Goal: Information Seeking & Learning: Learn about a topic

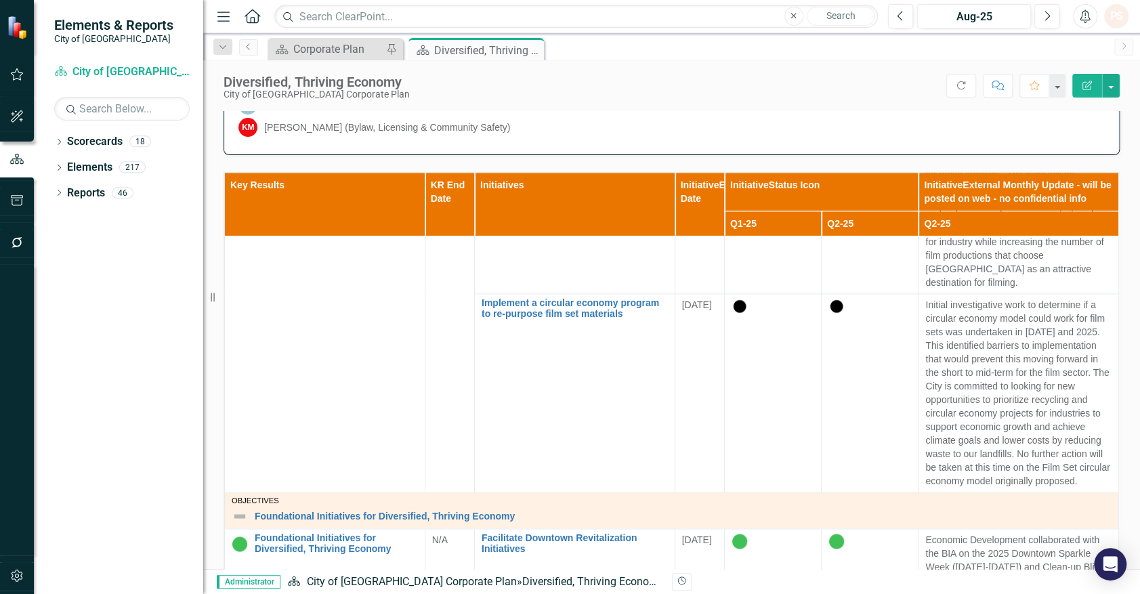
scroll to position [1302, 0]
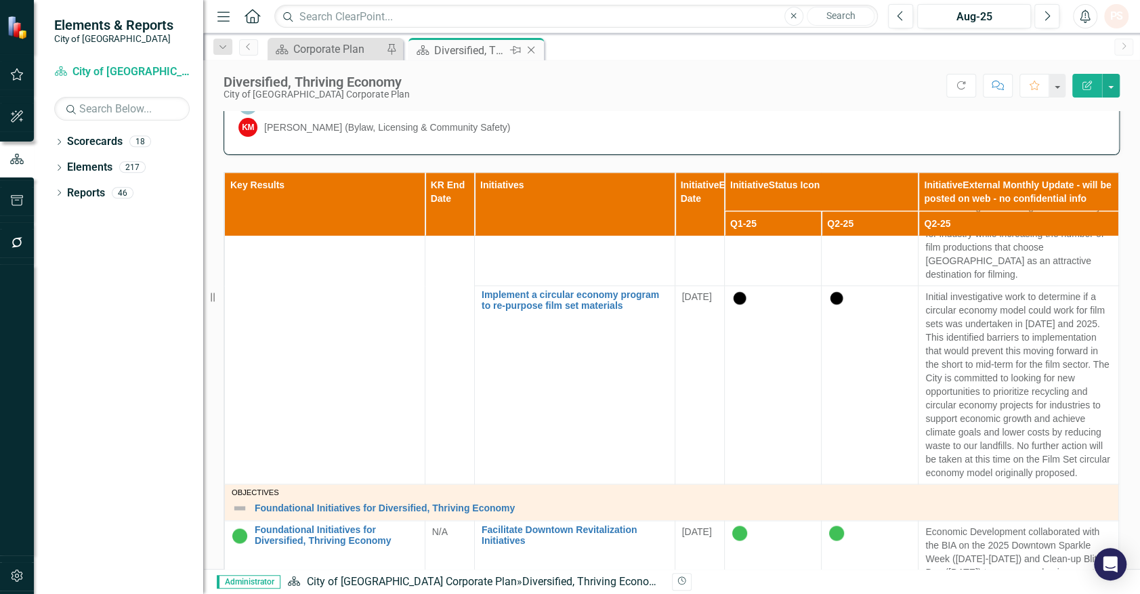
click at [529, 50] on icon "Close" at bounding box center [531, 50] width 14 height 11
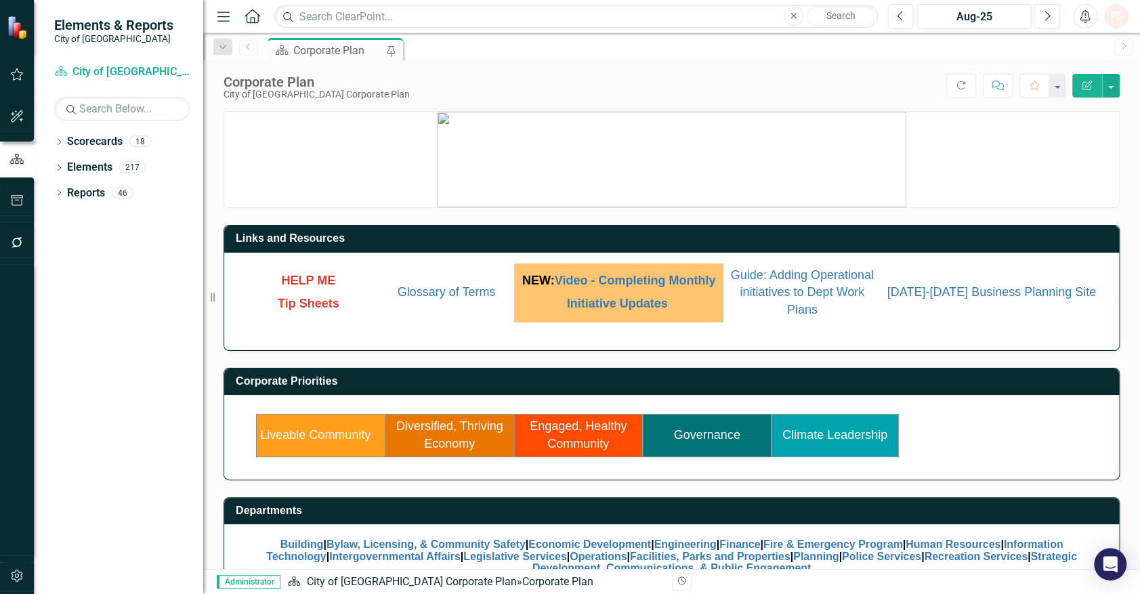
click at [455, 450] on link "Diversified, Thriving Economy" at bounding box center [449, 434] width 107 height 31
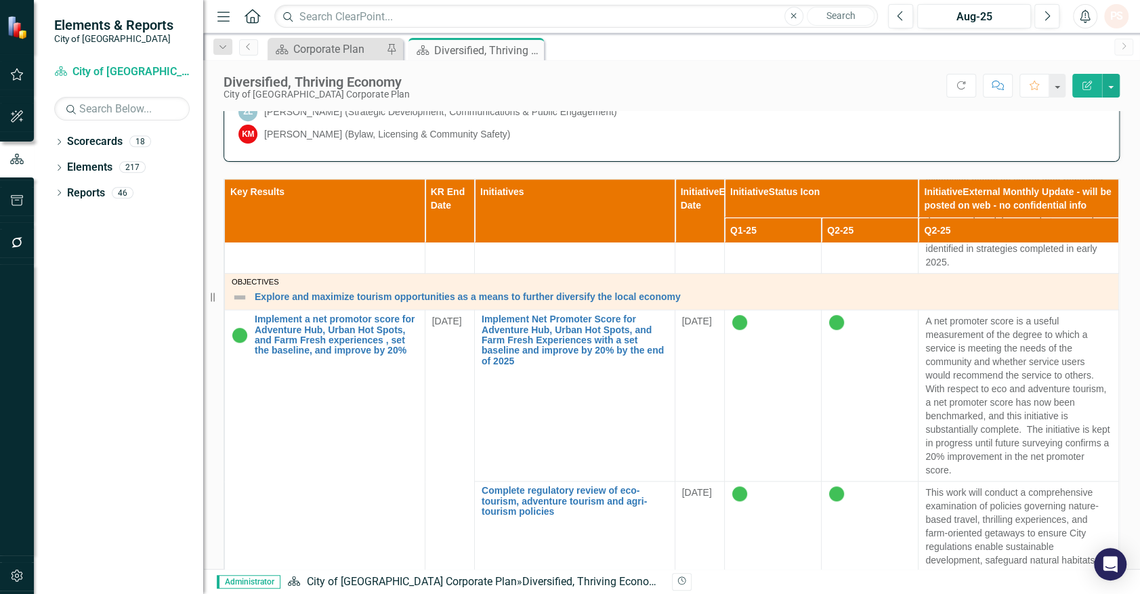
scroll to position [785, 0]
click at [531, 54] on icon "Close" at bounding box center [531, 50] width 14 height 11
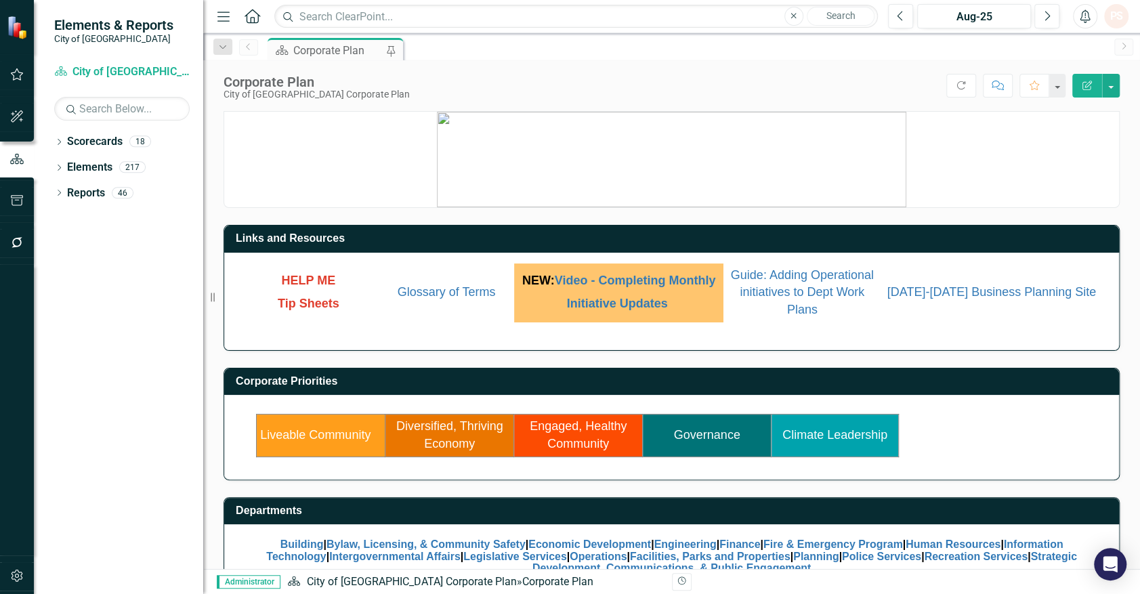
click at [451, 440] on td "Diversified, Thriving Economy" at bounding box center [449, 435] width 129 height 42
click at [450, 448] on link "Diversified, Thriving Economy" at bounding box center [449, 434] width 107 height 31
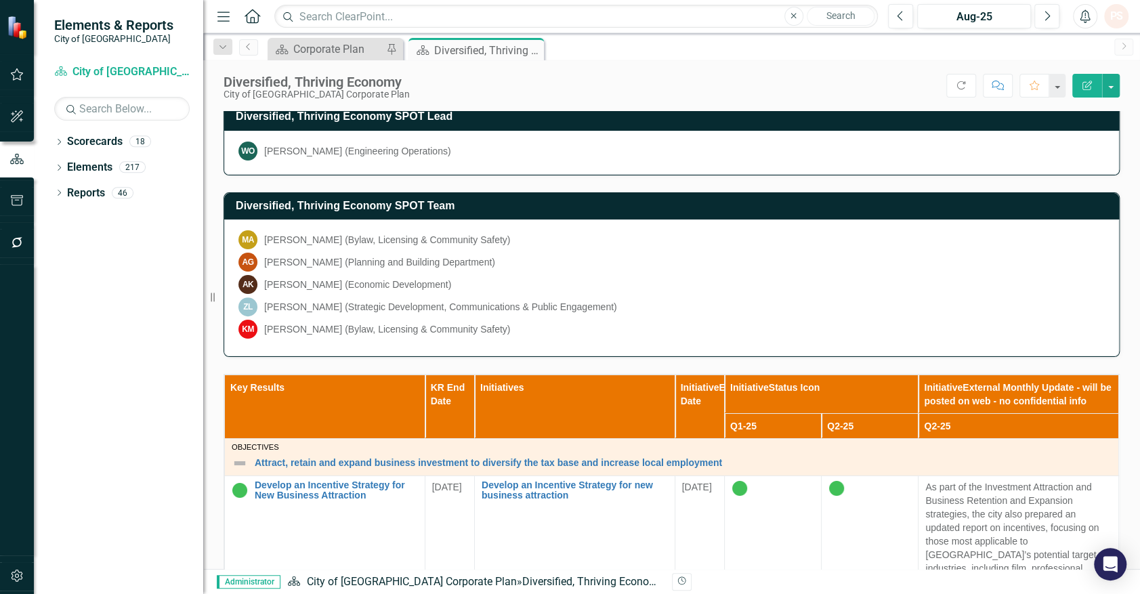
scroll to position [412, 0]
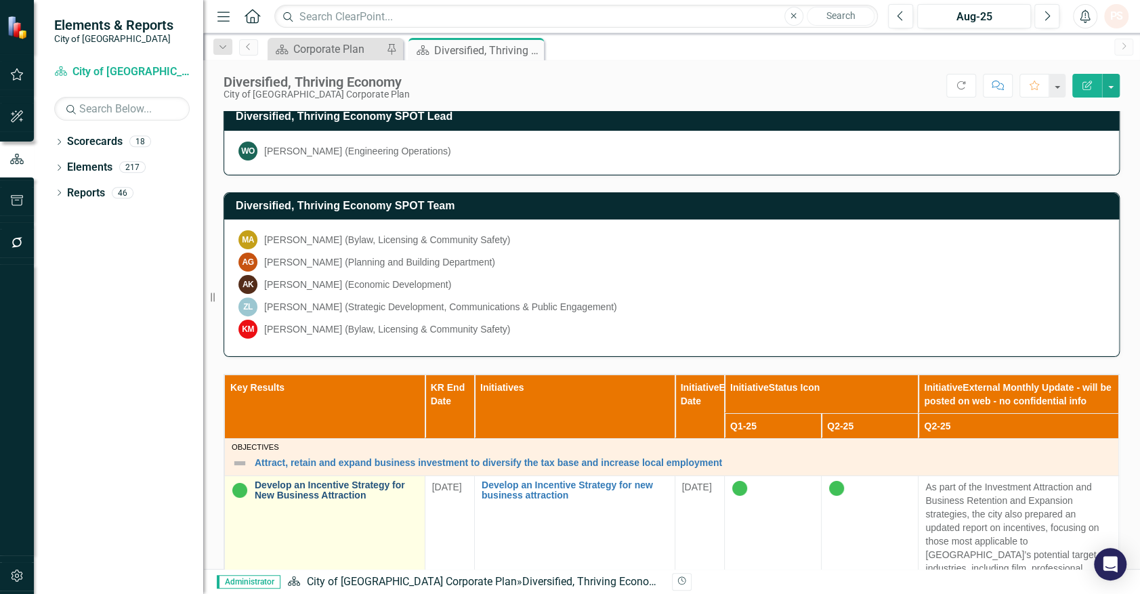
click at [301, 482] on link "Develop an Incentive Strategy for New Business Attraction" at bounding box center [336, 490] width 163 height 21
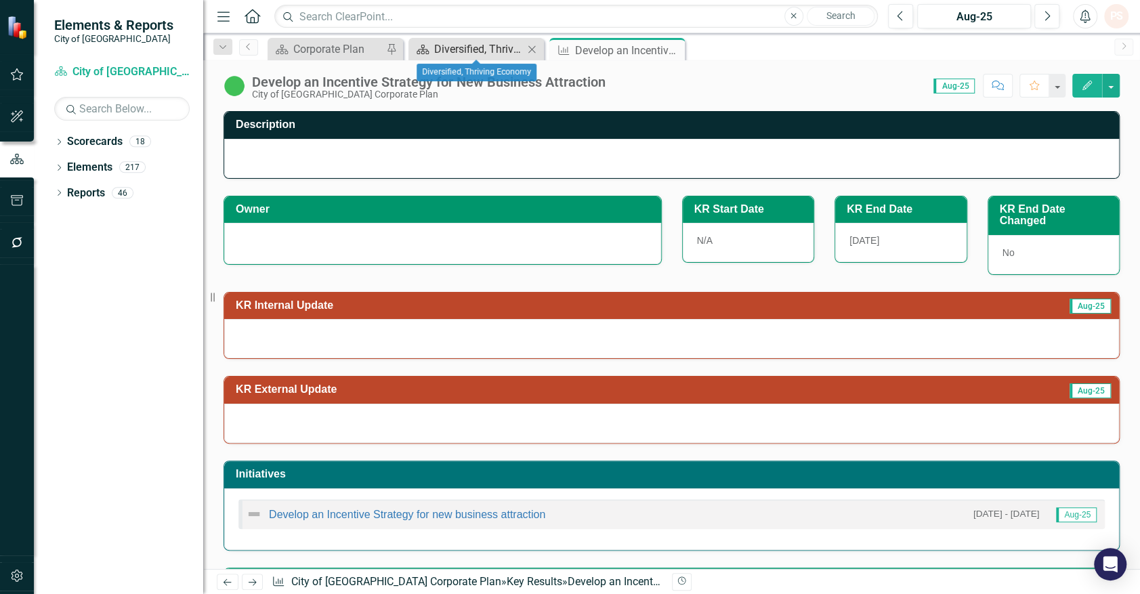
click at [499, 41] on div "Diversified, Thriving Economy" at bounding box center [478, 49] width 89 height 17
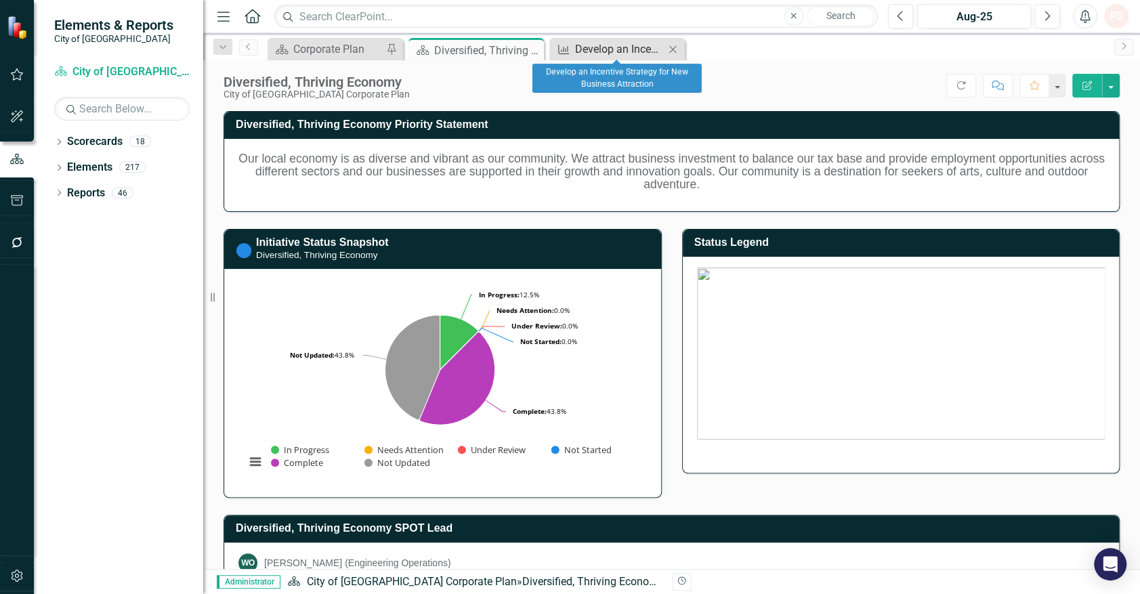
click at [635, 56] on div "Develop an Incentive Strategy for New Business Attraction" at bounding box center [619, 49] width 89 height 17
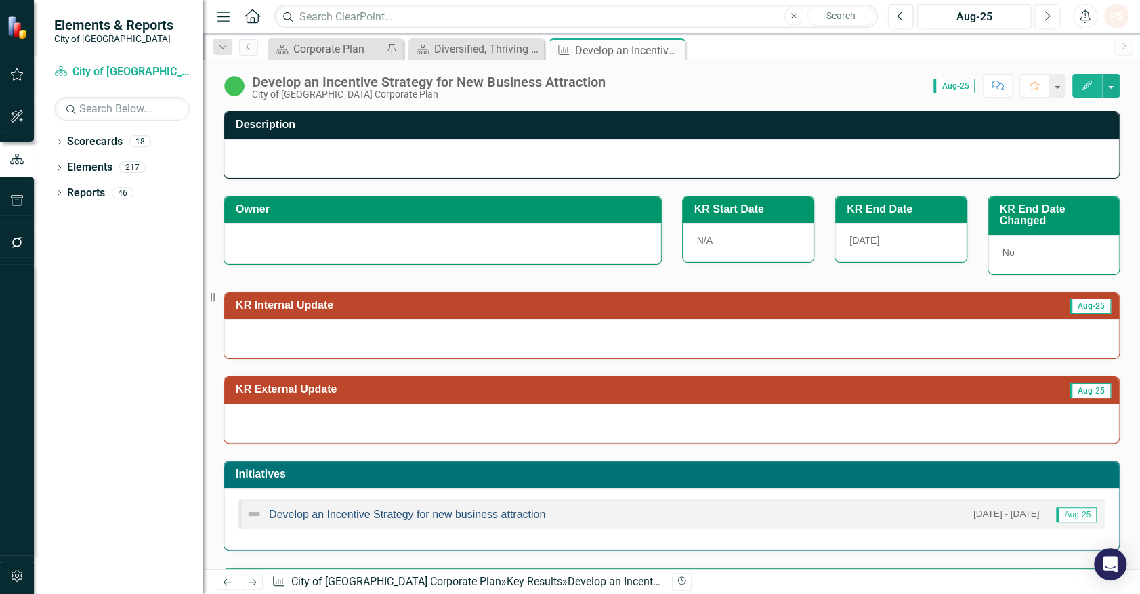
click at [423, 516] on link "Develop an Incentive Strategy for new business attraction" at bounding box center [407, 515] width 276 height 12
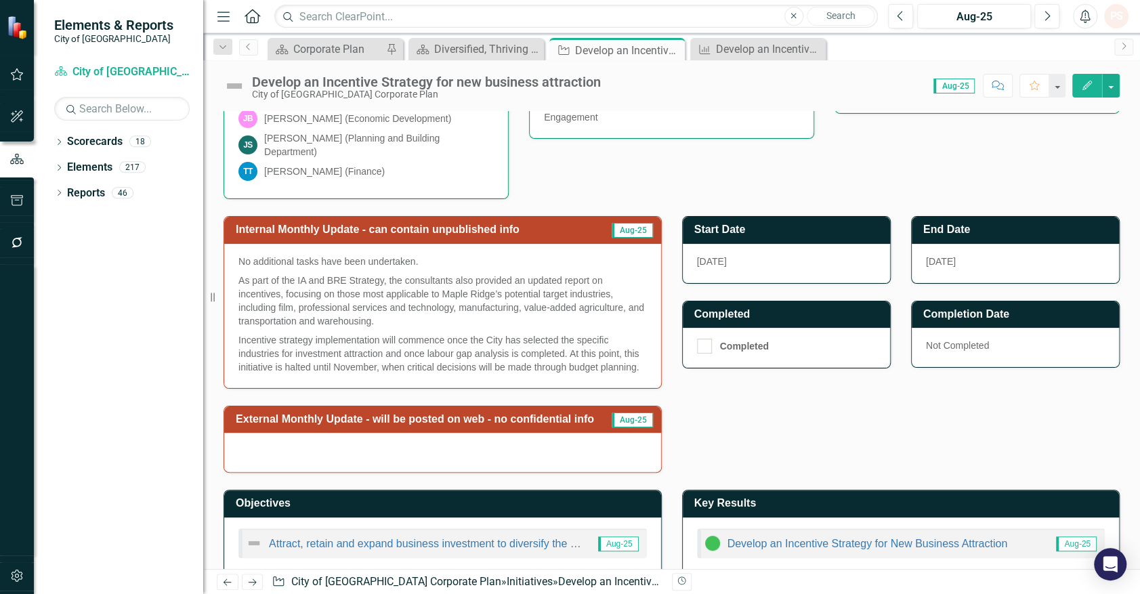
scroll to position [368, 0]
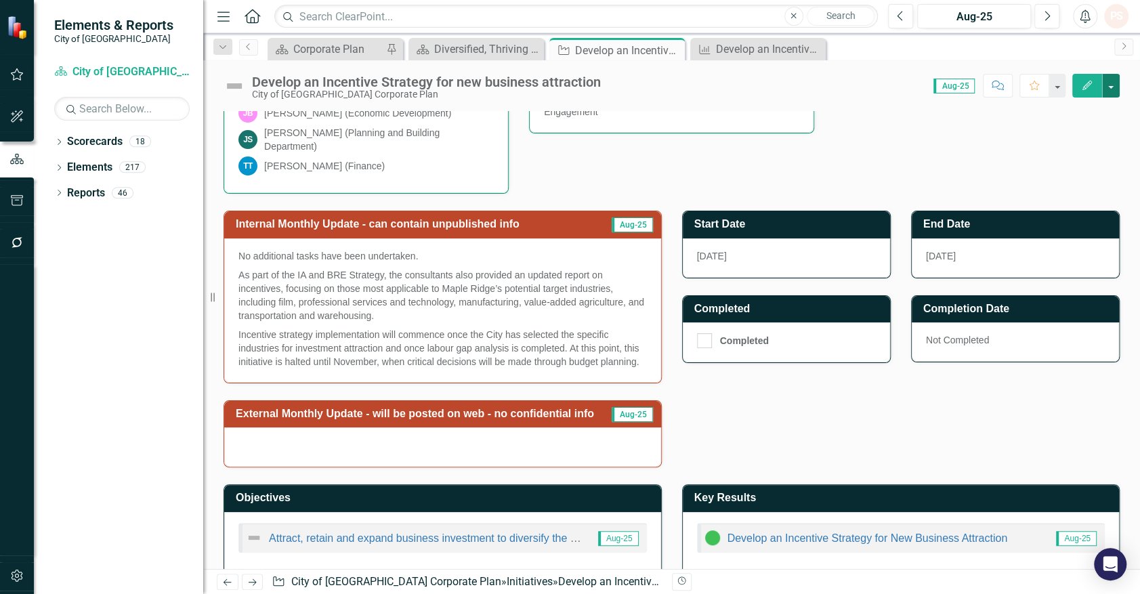
click at [1110, 90] on button "button" at bounding box center [1111, 86] width 18 height 24
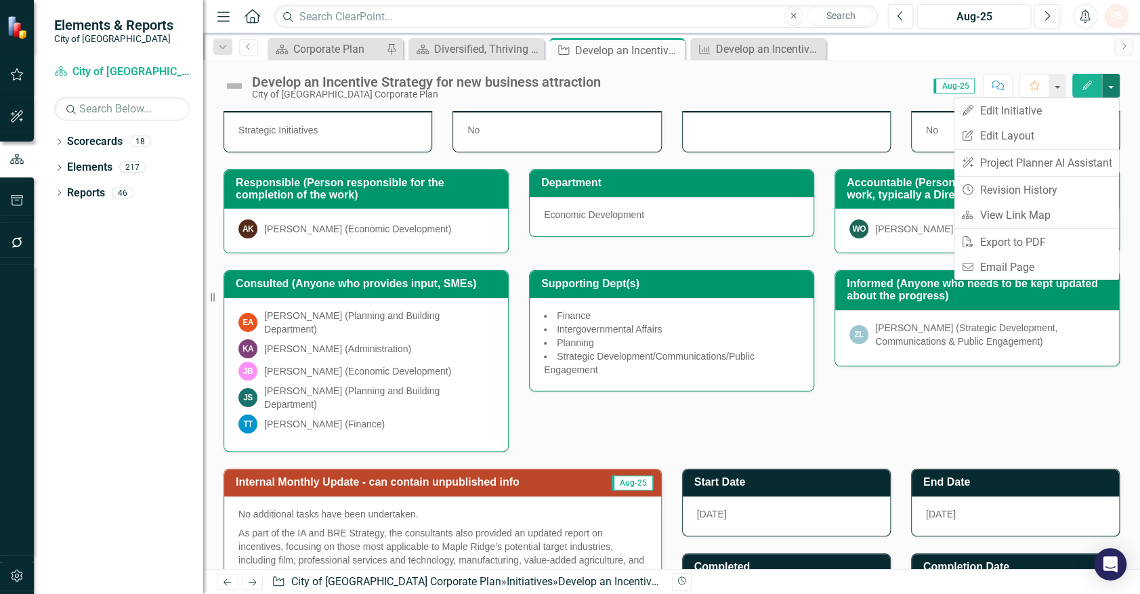
scroll to position [138, 0]
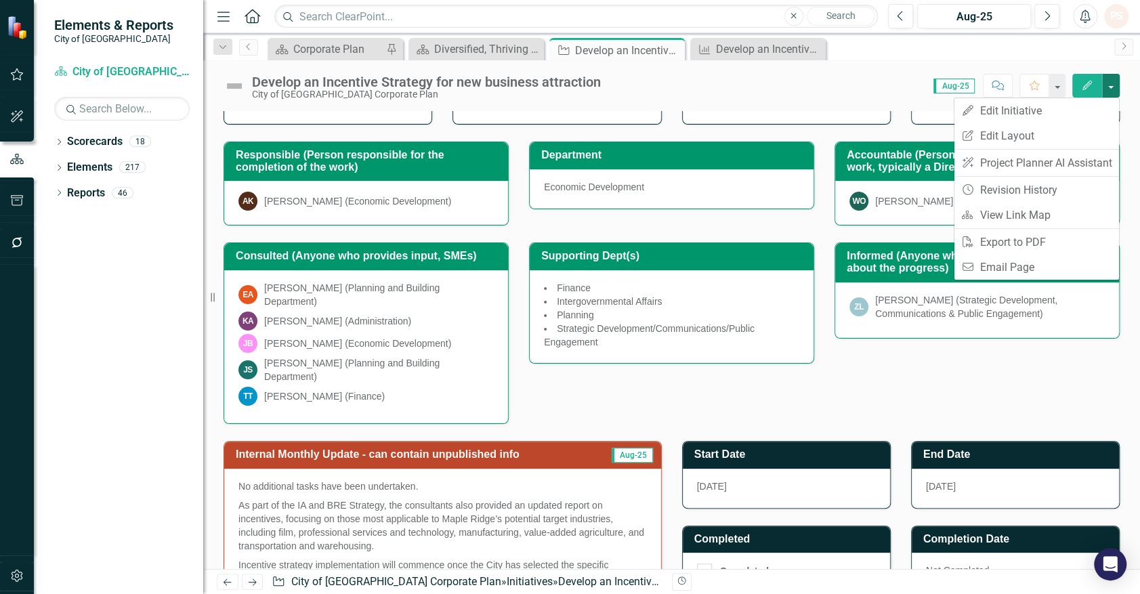
click at [637, 403] on div "Consulted (Anyone who provides input, SMEs) EA [PERSON_NAME] (Planning and Buil…" at bounding box center [671, 325] width 916 height 198
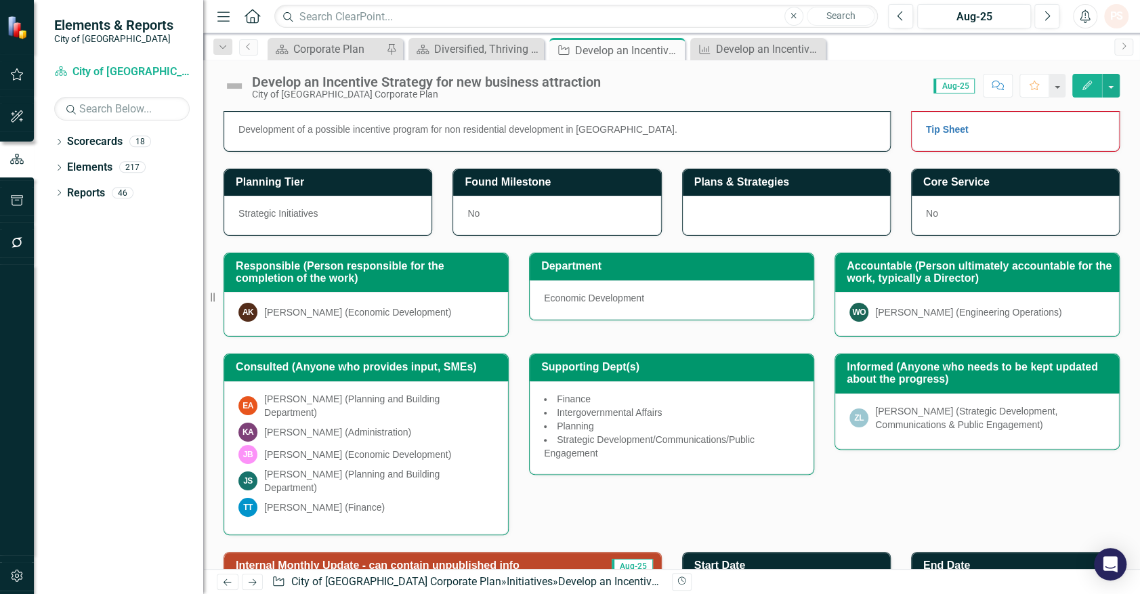
scroll to position [0, 0]
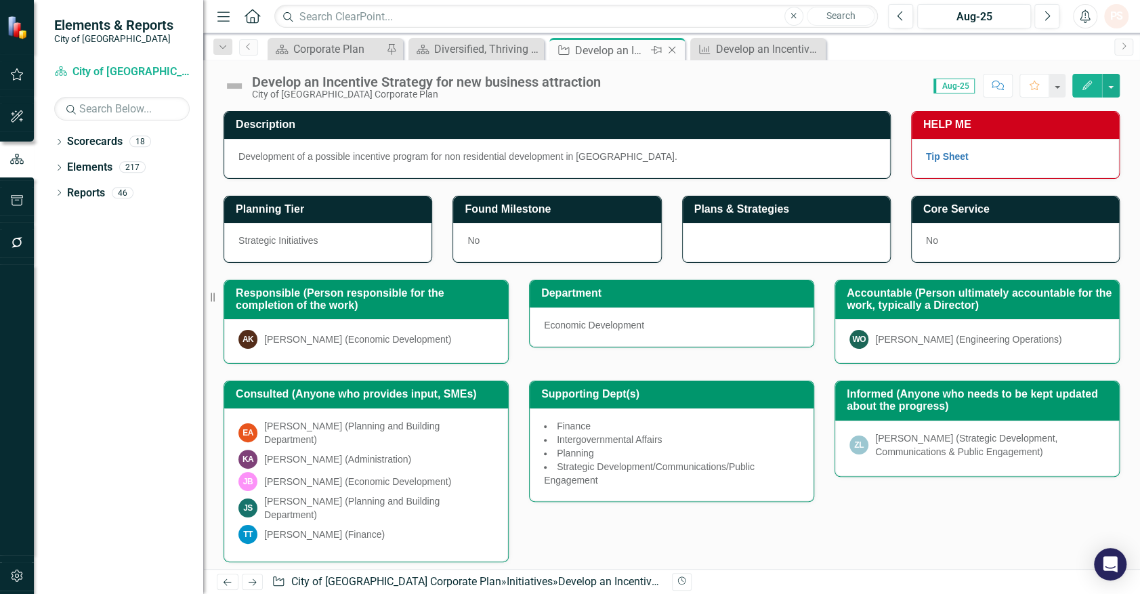
click at [672, 52] on icon "Close" at bounding box center [672, 50] width 14 height 11
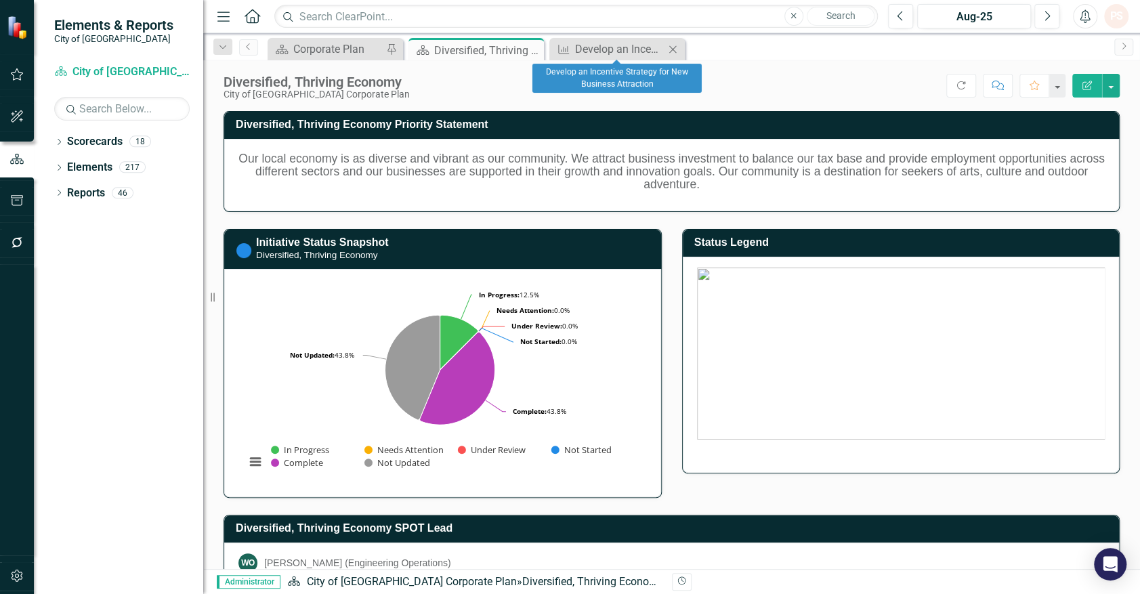
click at [674, 53] on icon "Close" at bounding box center [673, 49] width 14 height 11
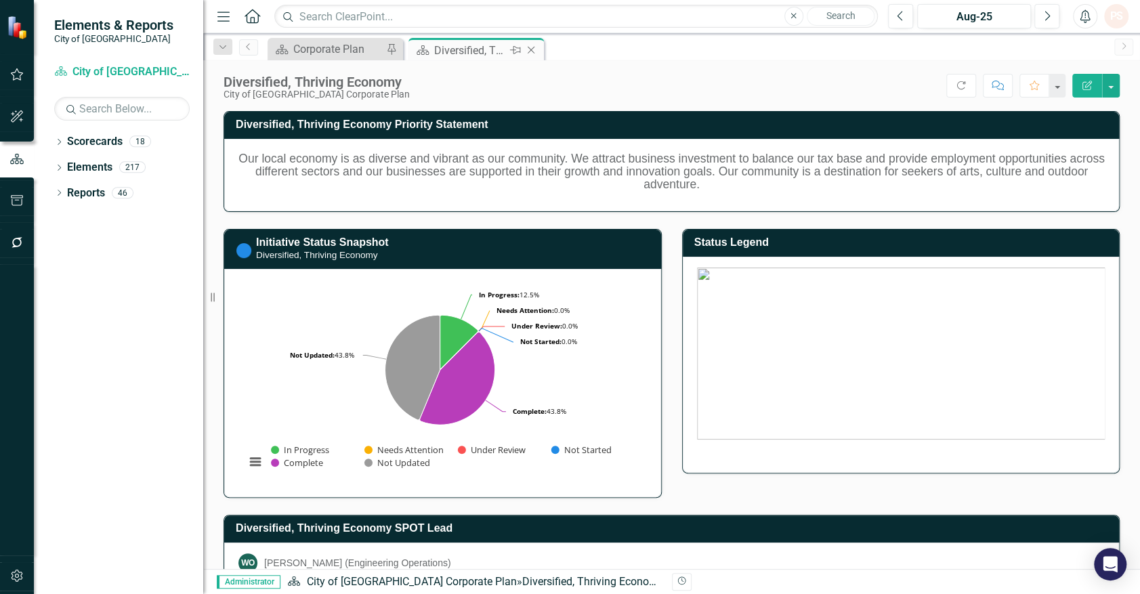
click at [533, 49] on icon "Close" at bounding box center [531, 50] width 14 height 11
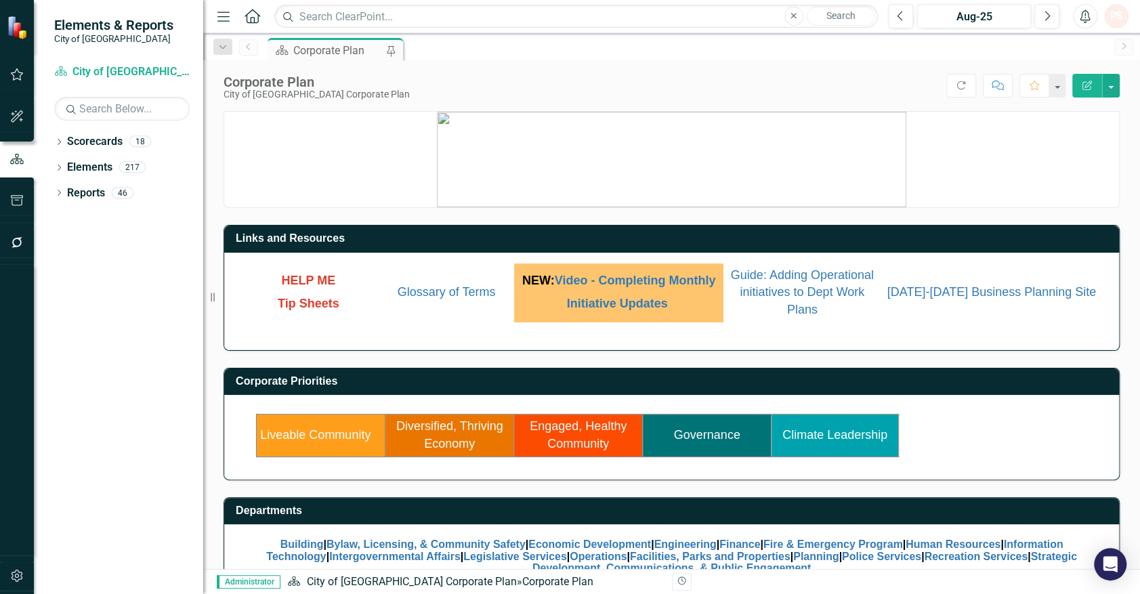
click at [855, 442] on link "Climate Leadership" at bounding box center [834, 435] width 105 height 14
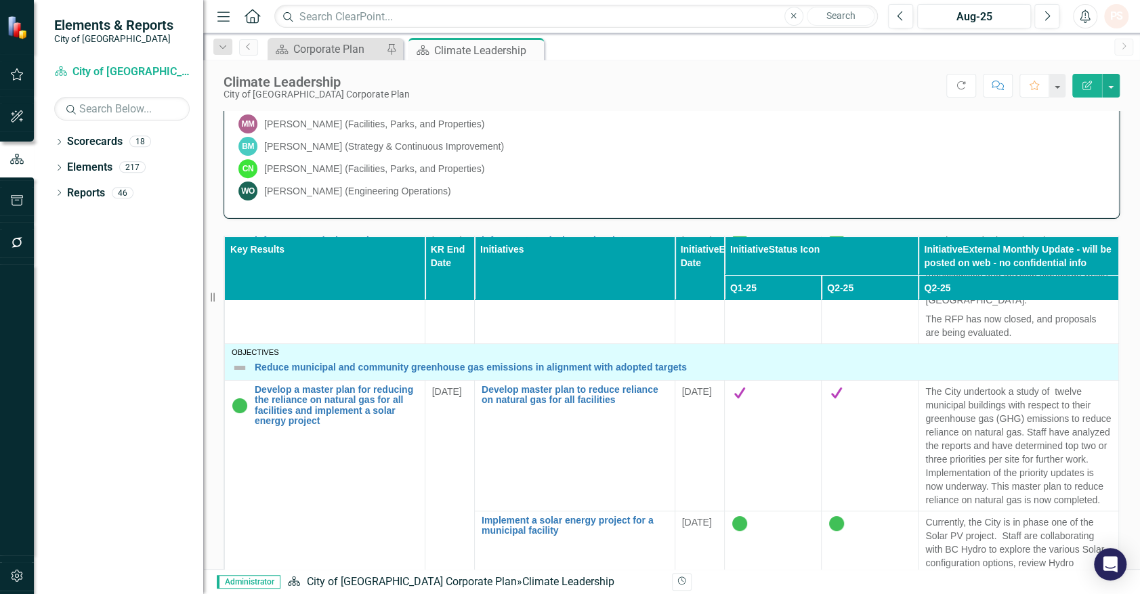
scroll to position [15, 0]
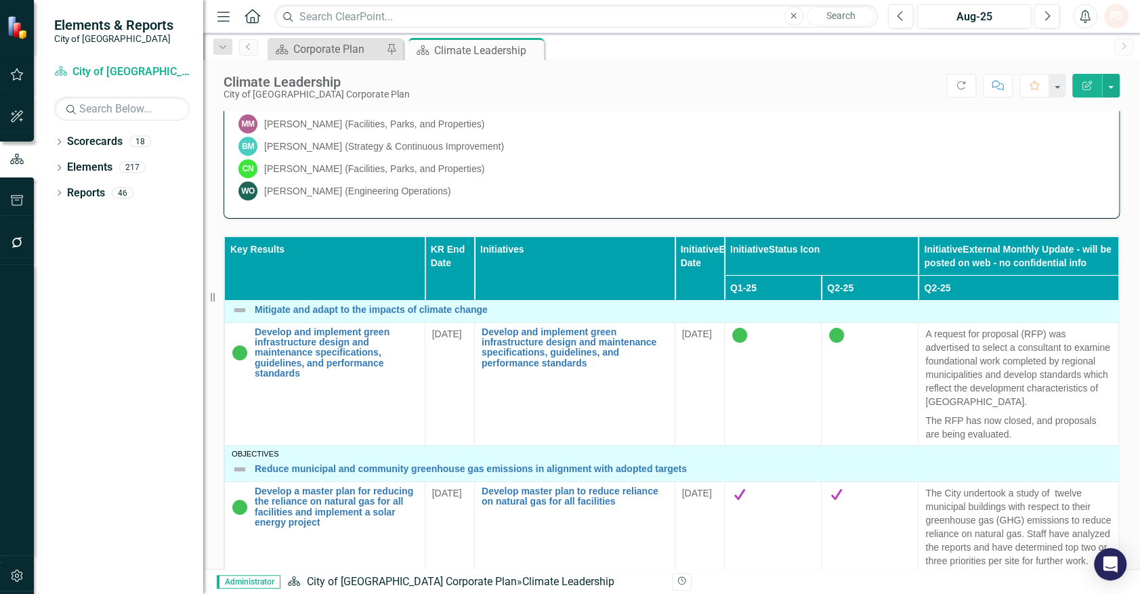
click at [675, 337] on td "[DATE]" at bounding box center [699, 383] width 49 height 123
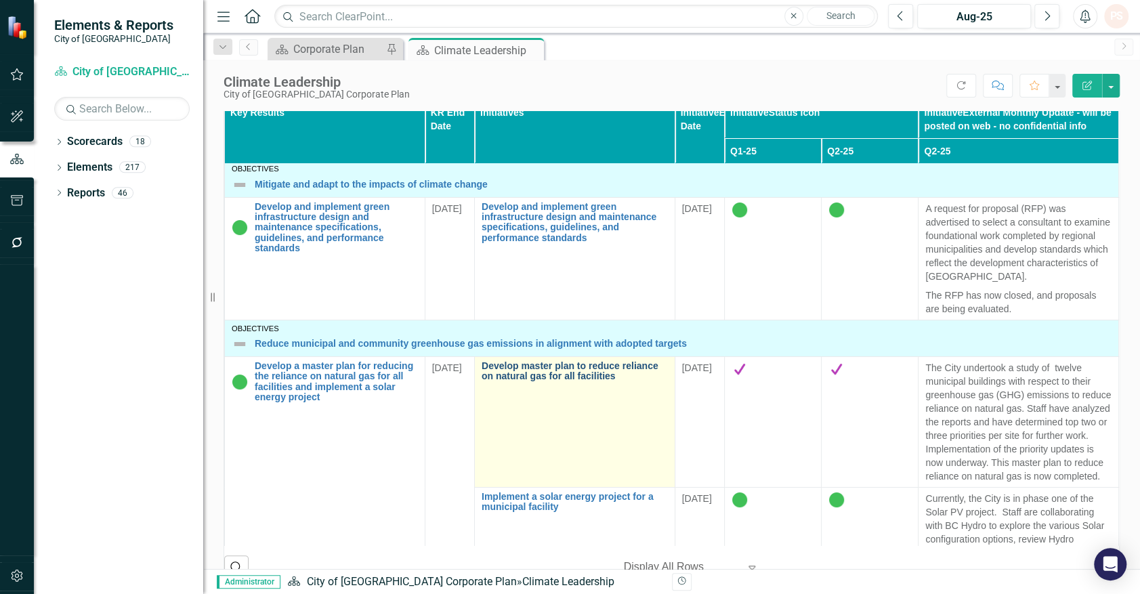
scroll to position [0, 0]
